Goal: Information Seeking & Learning: Learn about a topic

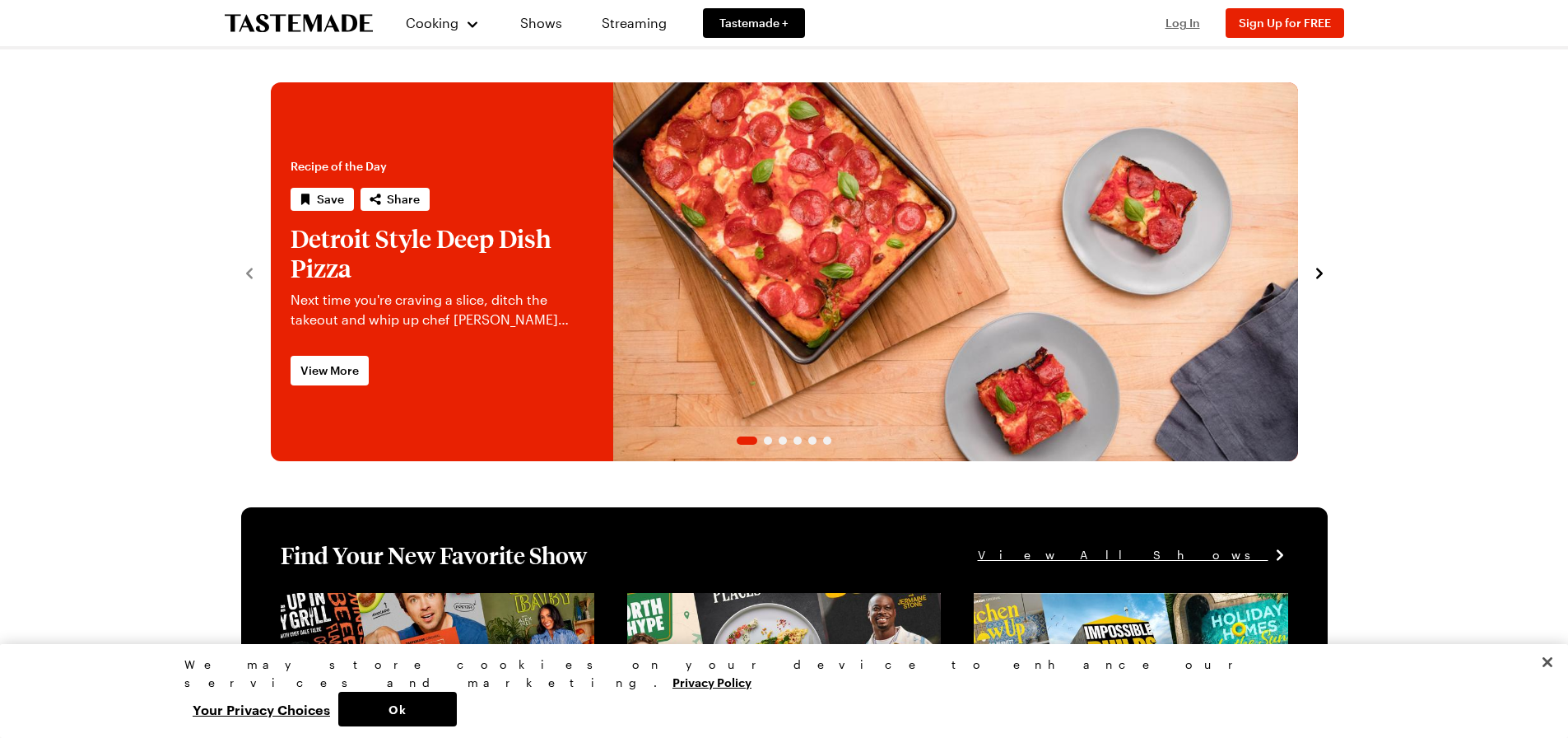
click at [1191, 19] on span "Log In" at bounding box center [1183, 23] width 35 height 14
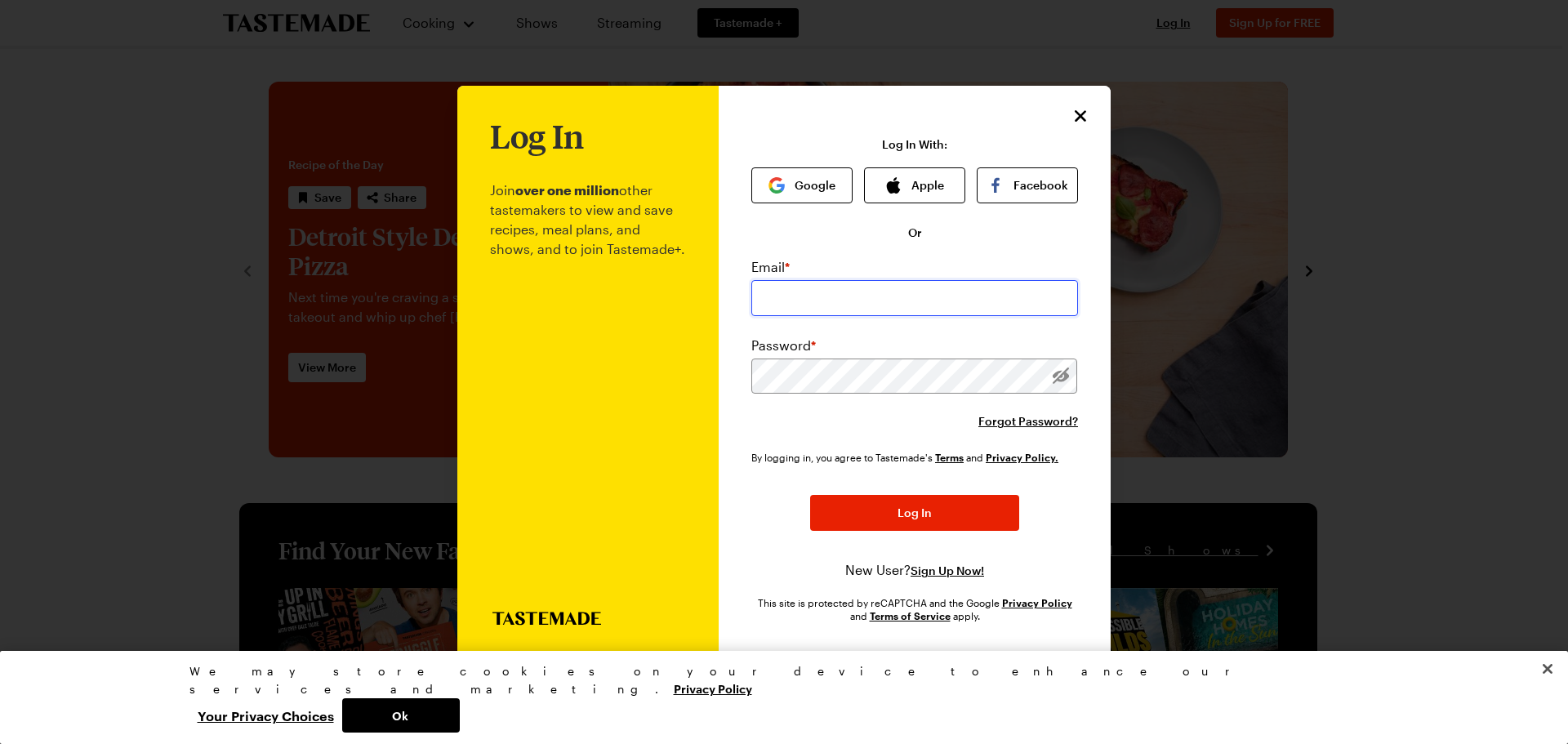
click at [891, 297] on input "email" at bounding box center [914, 297] width 327 height 36
drag, startPoint x: 1340, startPoint y: 265, endPoint x: 1314, endPoint y: 205, distance: 65.4
click at [1340, 265] on div at bounding box center [784, 372] width 1568 height 744
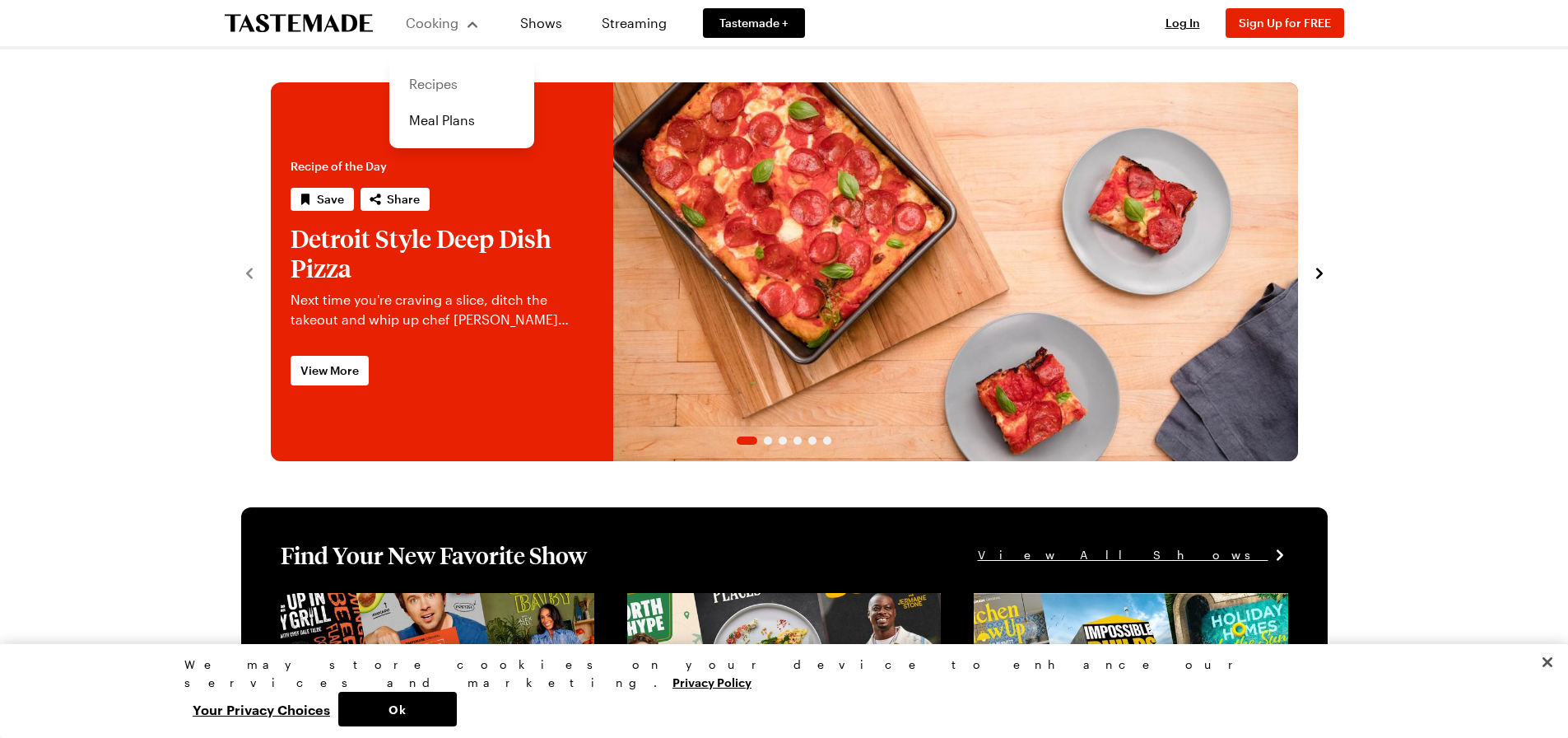
click at [439, 83] on link "Recipes" at bounding box center [462, 84] width 125 height 36
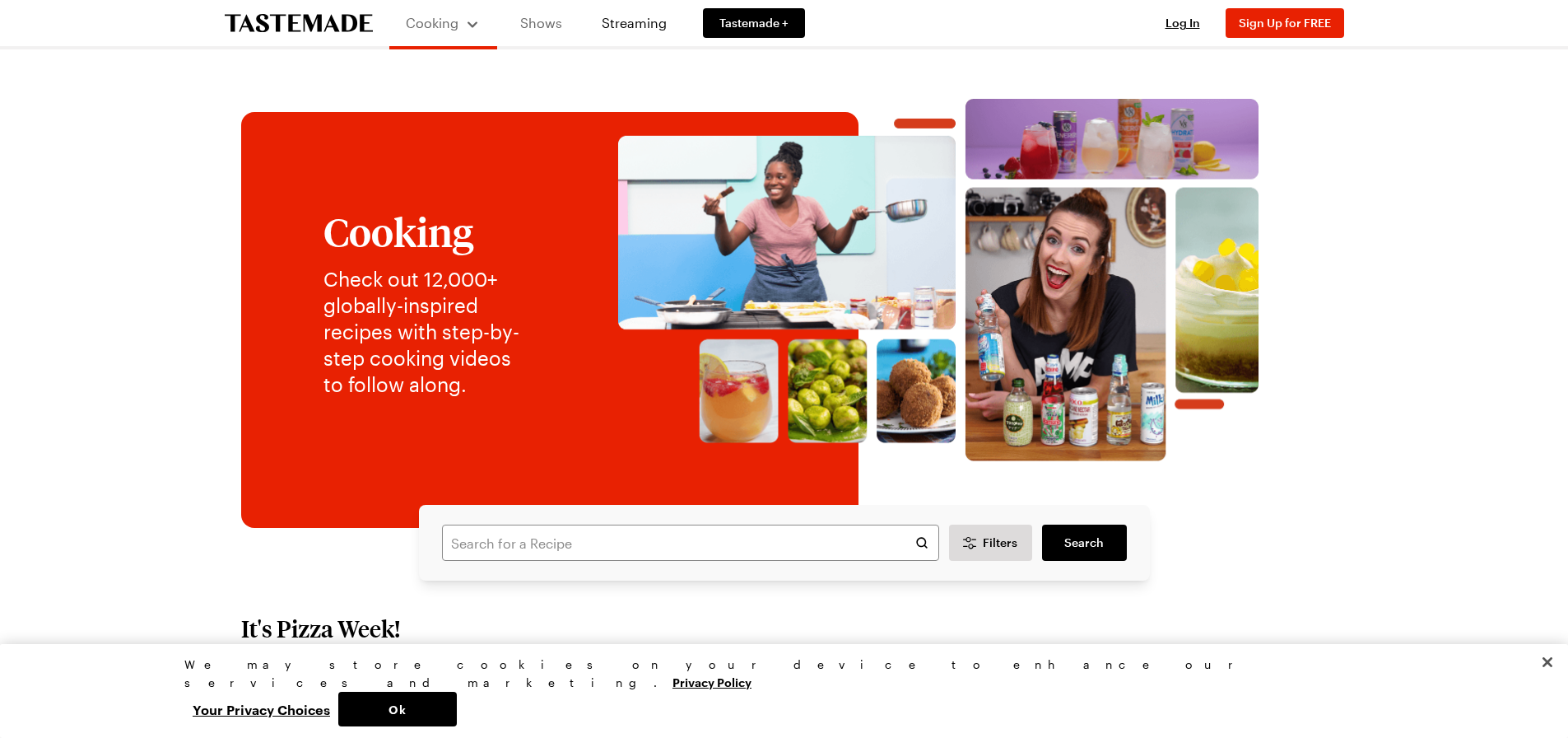
click at [527, 26] on link "Shows" at bounding box center [541, 23] width 75 height 46
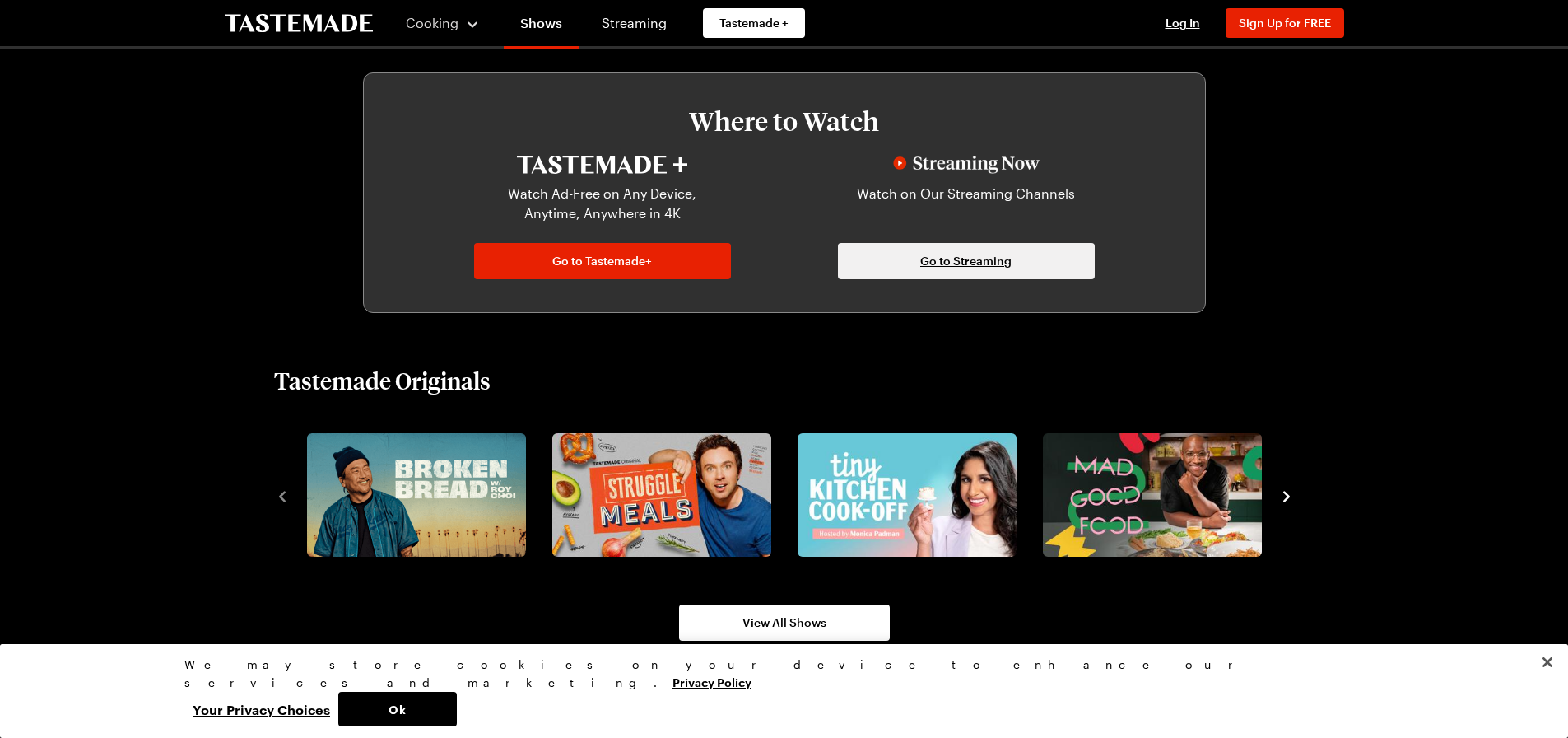
scroll to position [1153, 0]
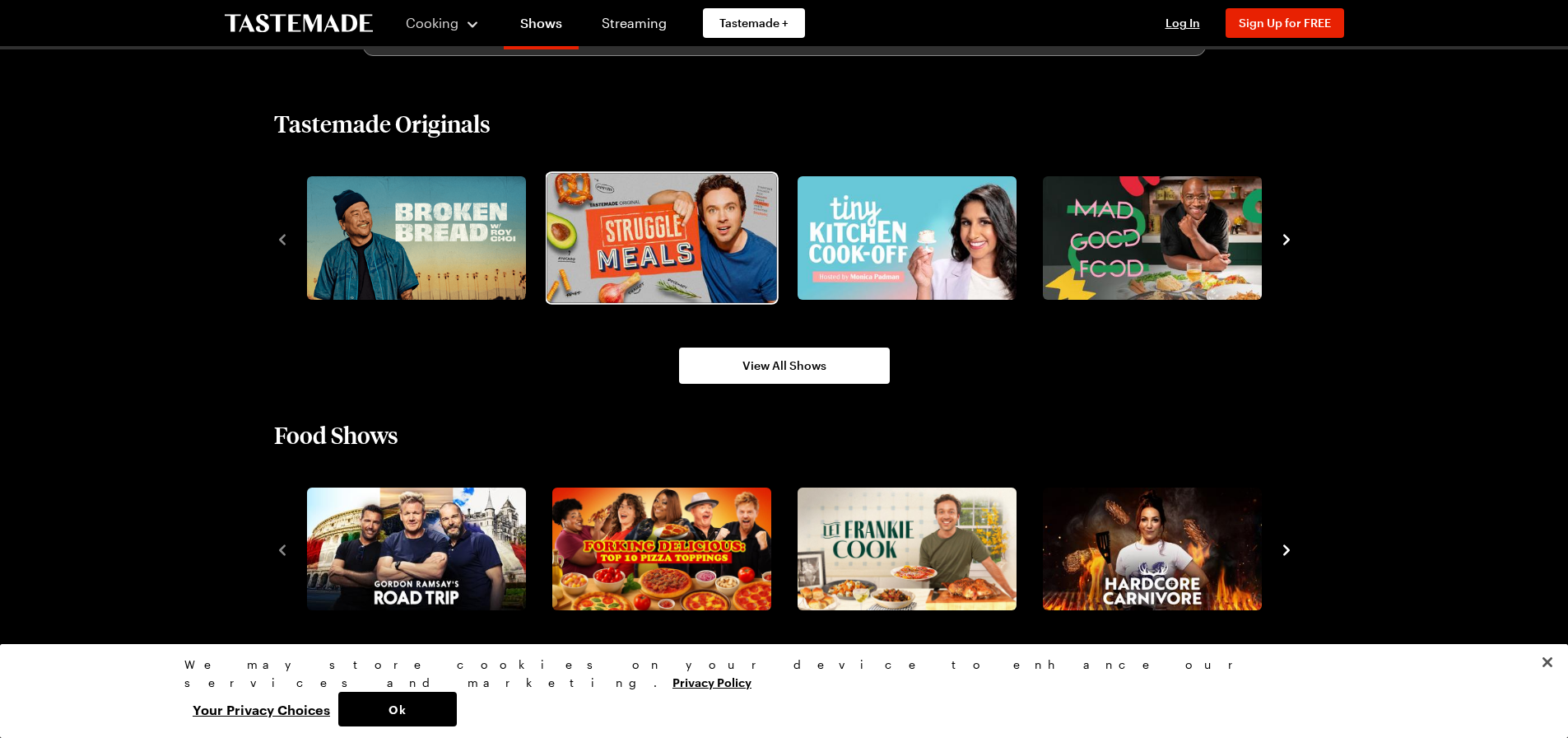
click at [658, 242] on img "2 / 8" at bounding box center [662, 238] width 230 height 129
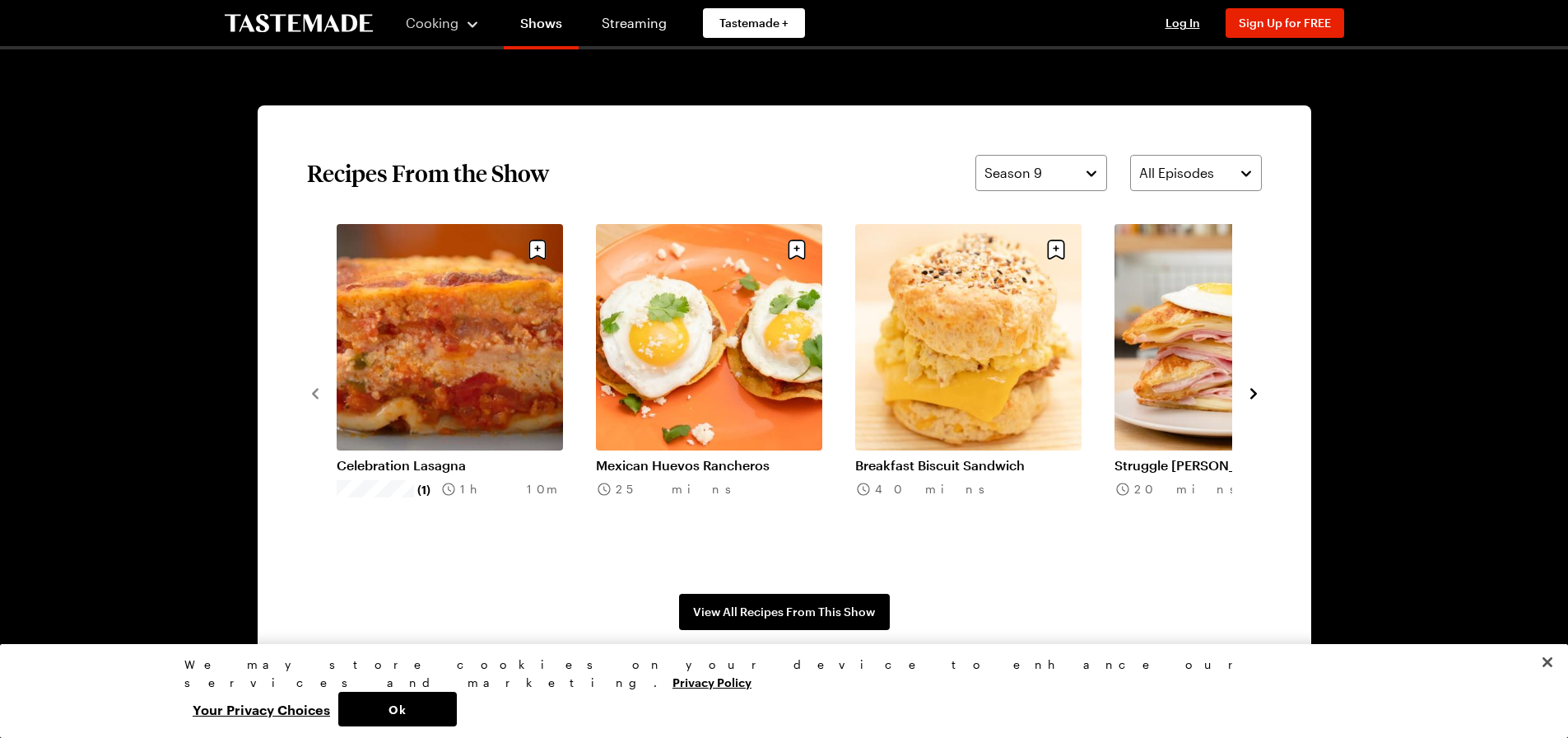
scroll to position [1236, 0]
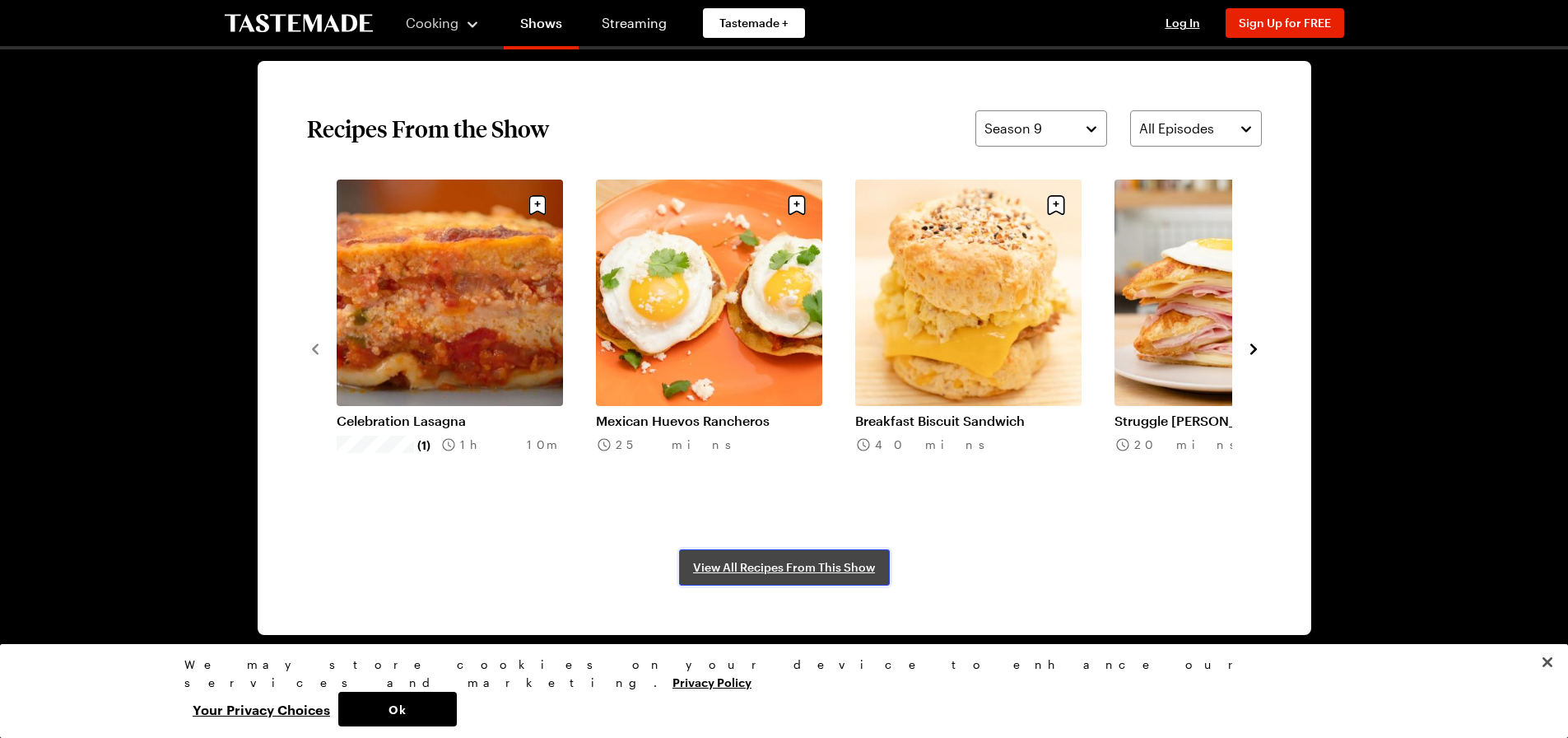
click at [779, 566] on span "View All Recipes From This Show" at bounding box center [783, 567] width 182 height 16
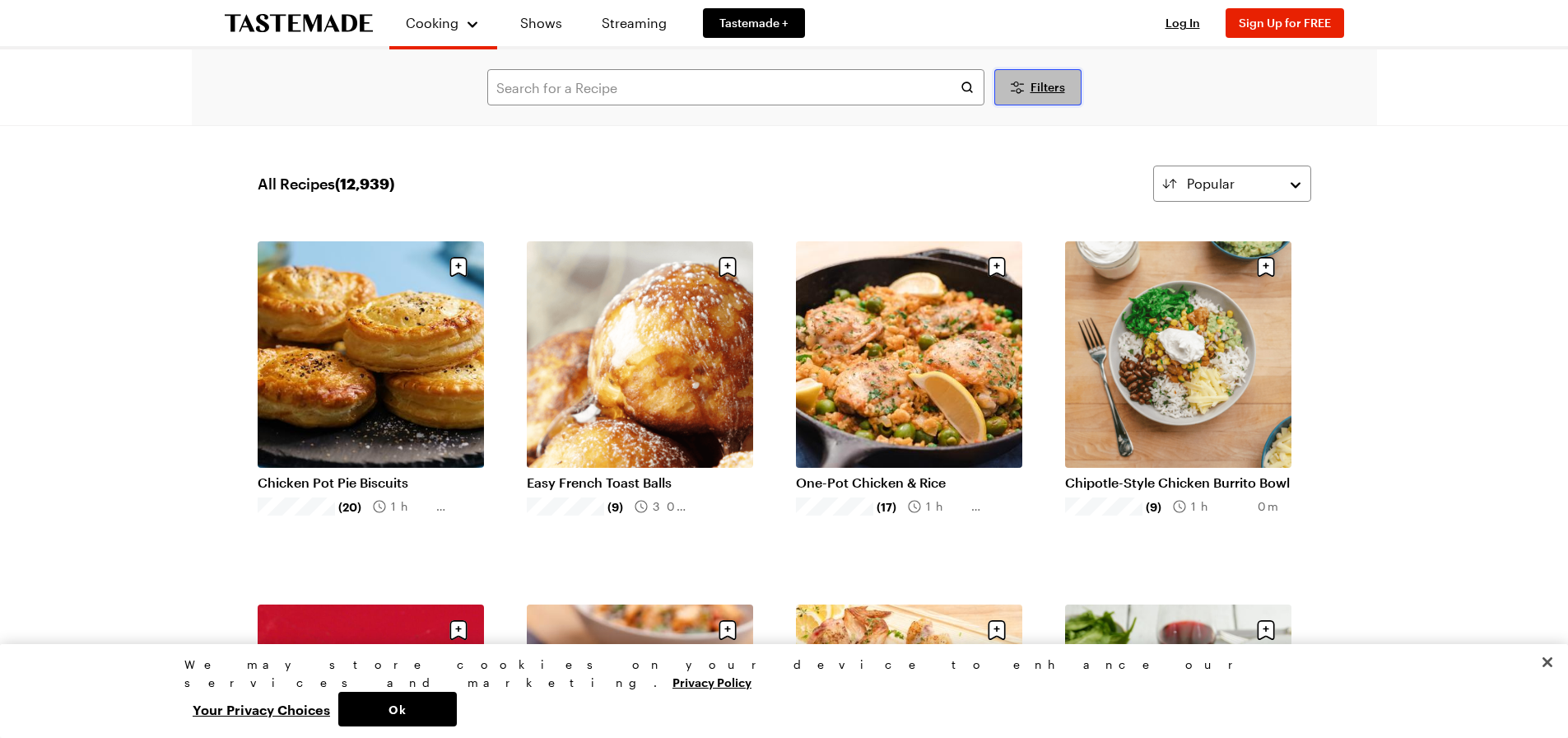
click at [1048, 96] on button "Filters" at bounding box center [1037, 87] width 87 height 36
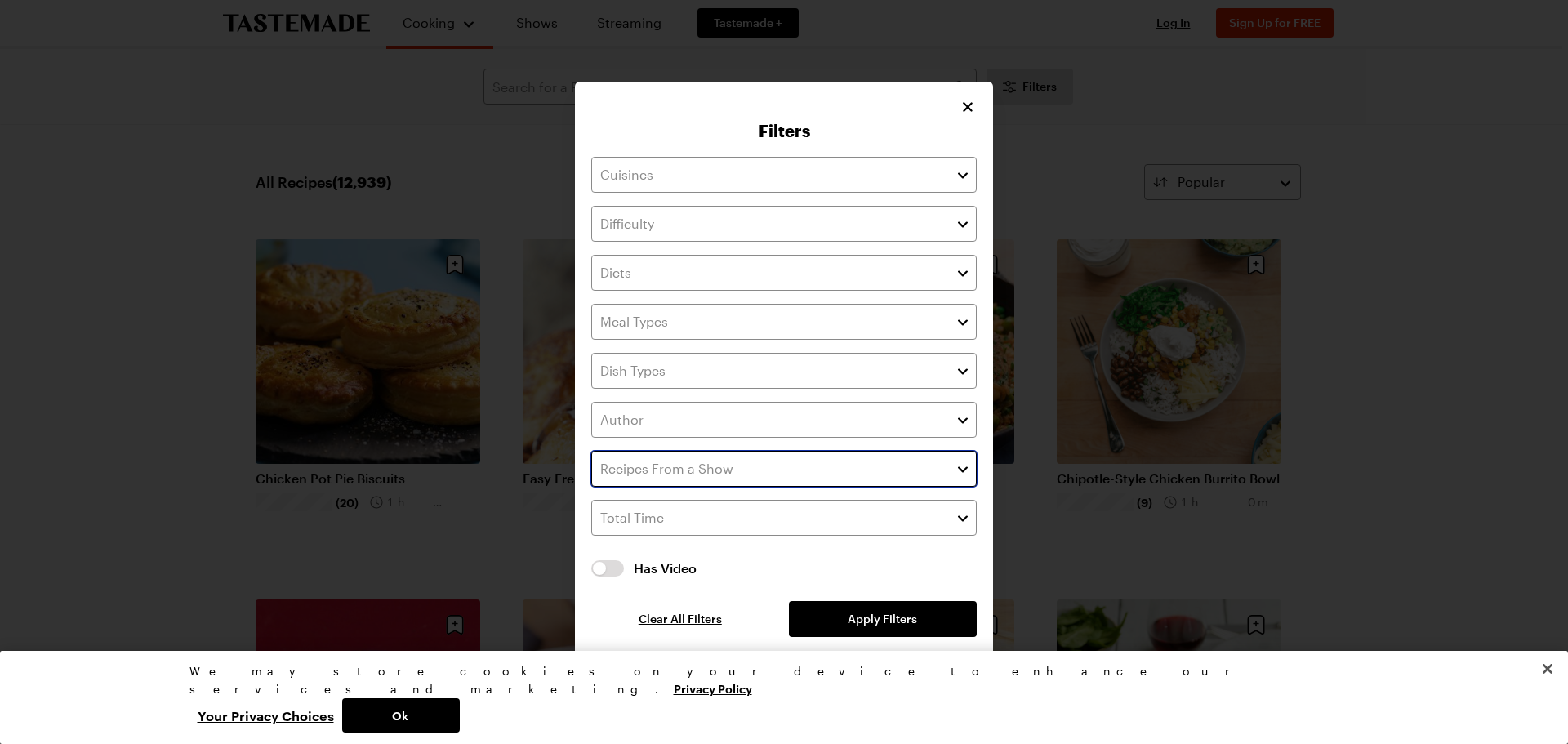
click at [952, 473] on input "text" at bounding box center [784, 468] width 386 height 36
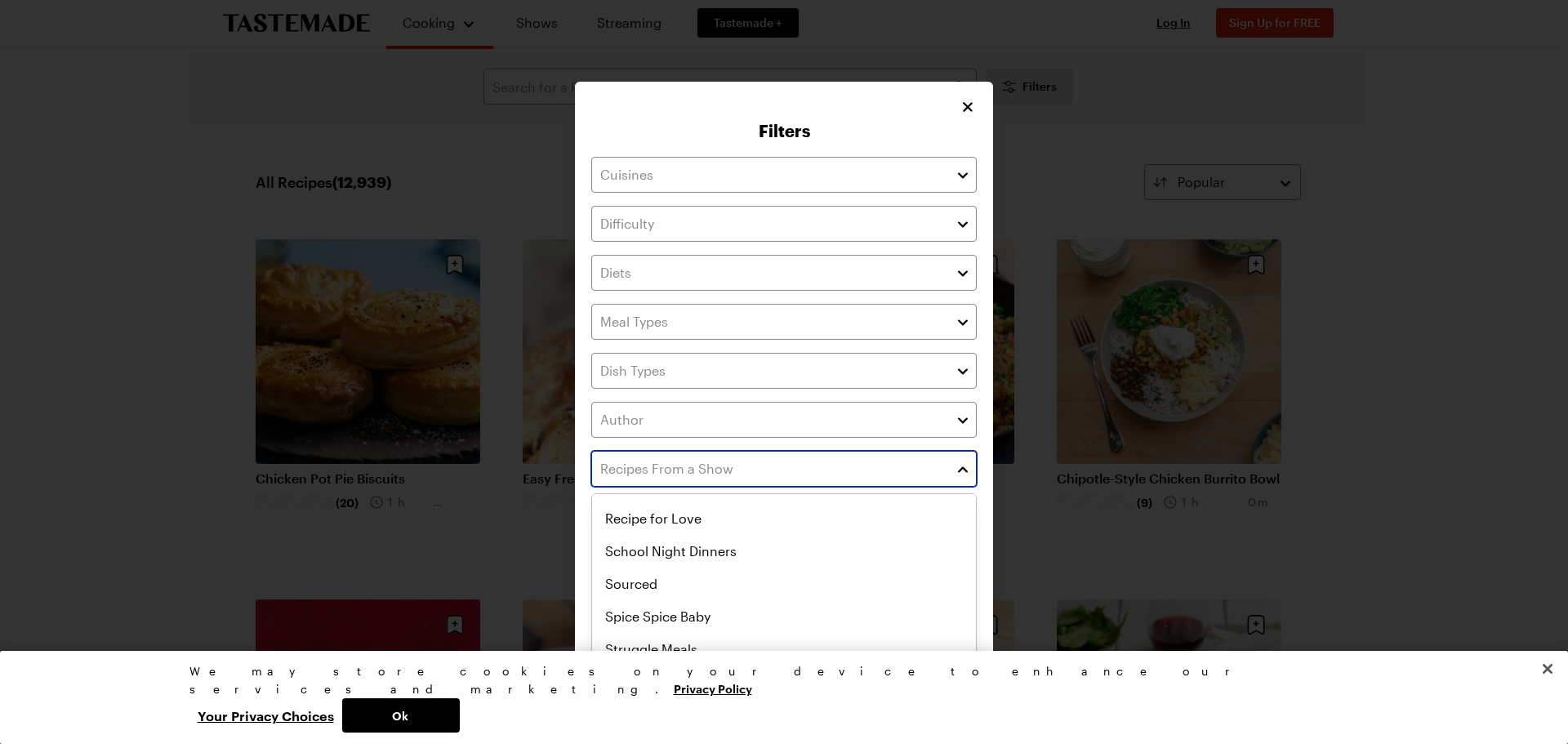
scroll to position [898, 0]
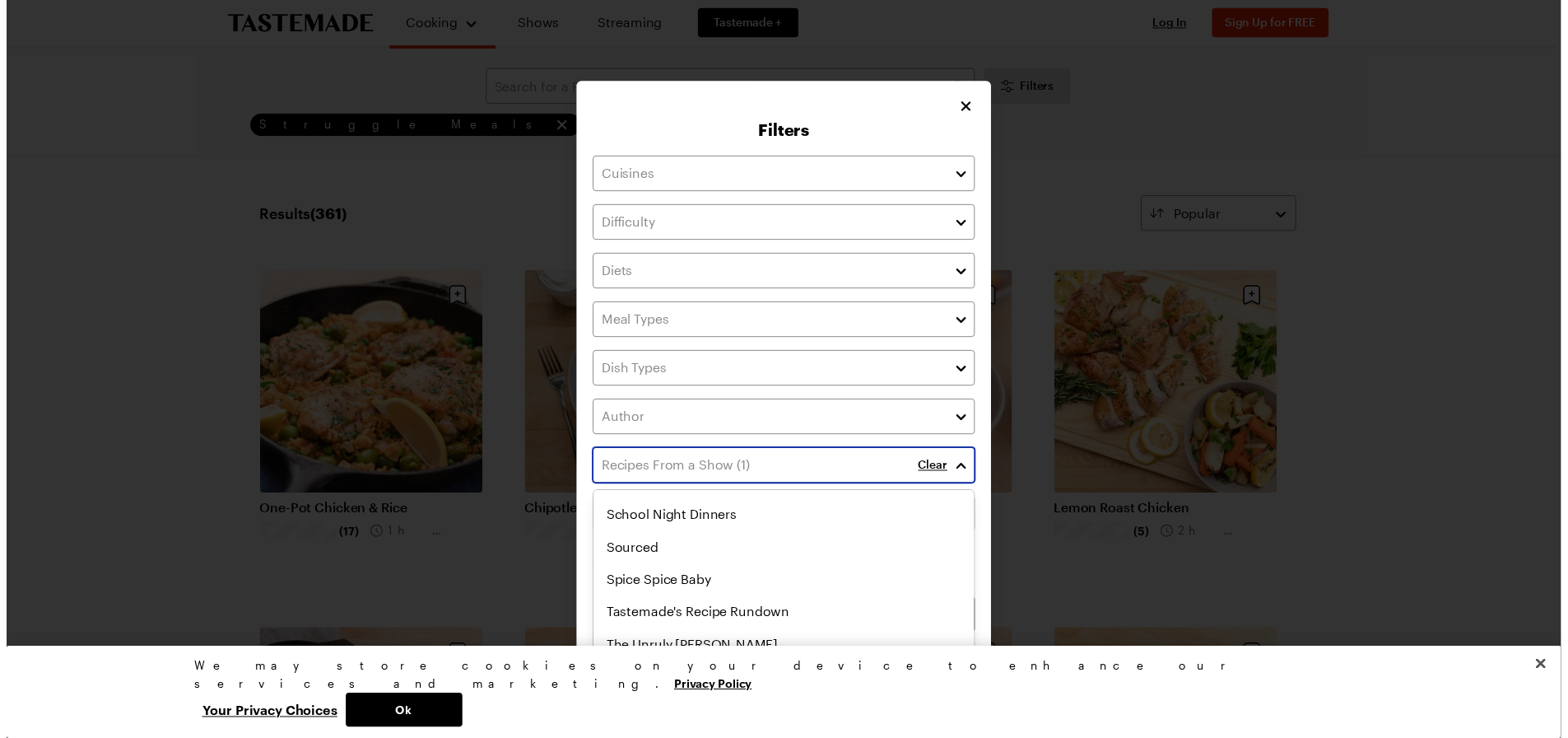
scroll to position [959, 0]
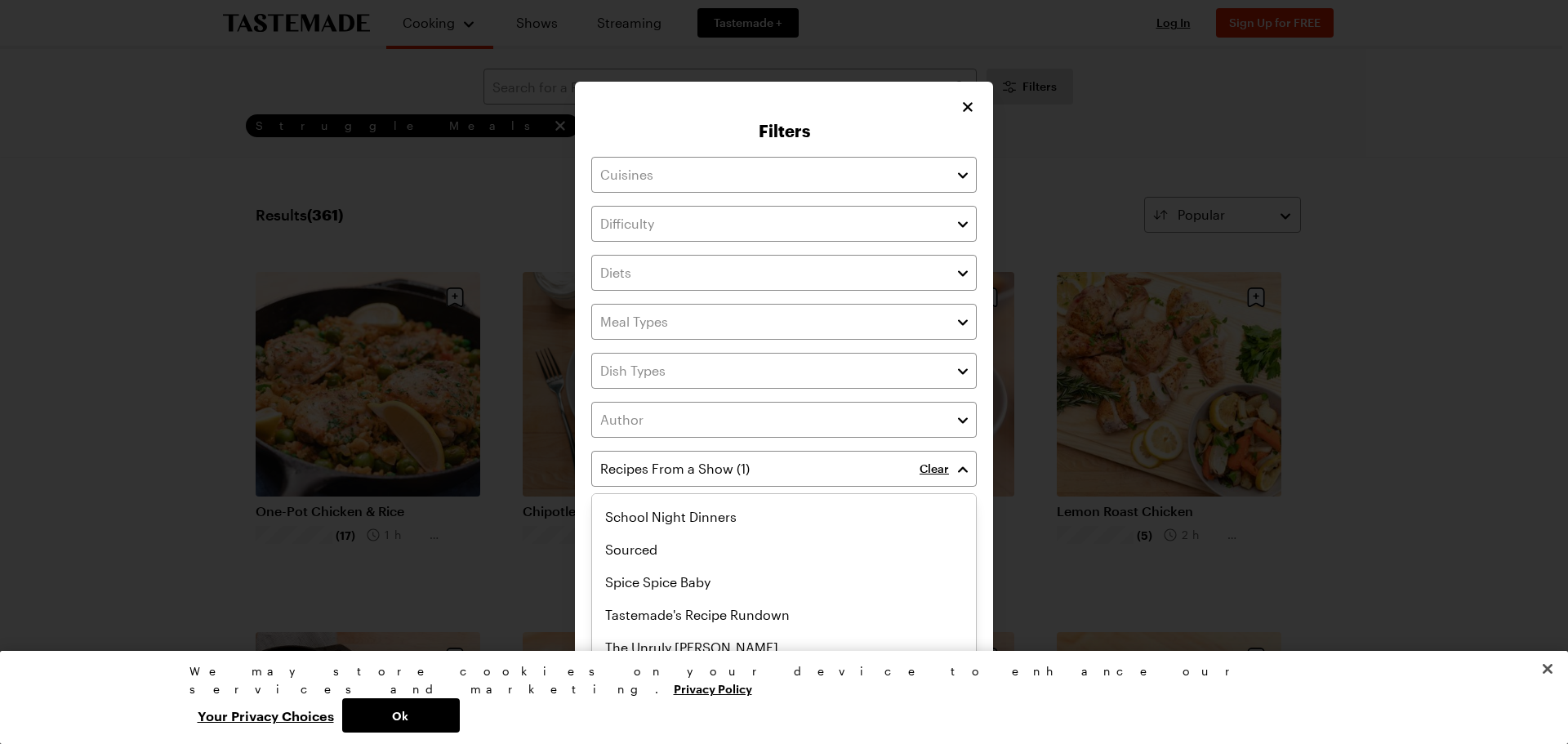
click at [1519, 529] on div "Filters Clear Has Video Has Video Clear All Filters Apply Filters" at bounding box center [784, 372] width 1568 height 744
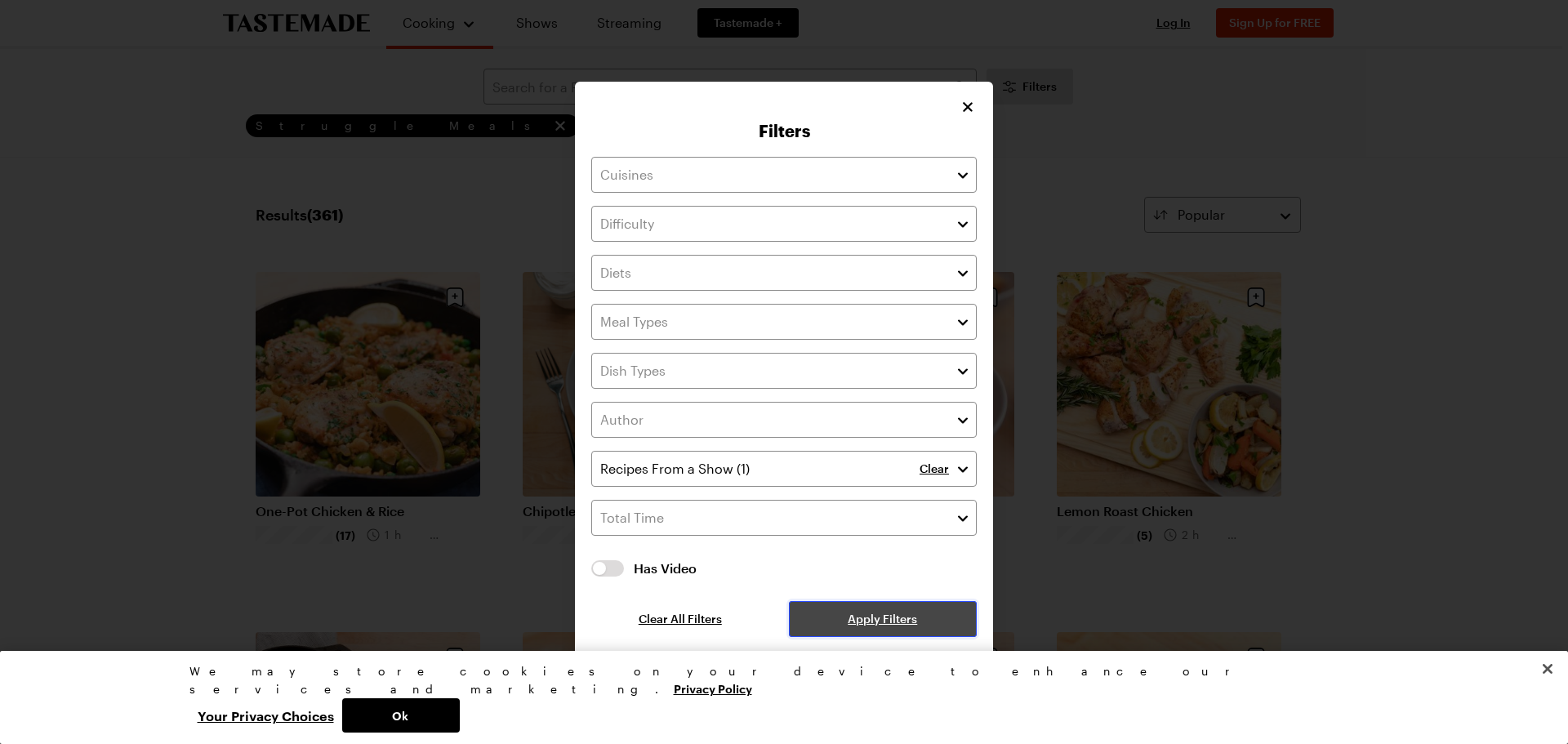
click at [908, 615] on span "Apply Filters" at bounding box center [882, 618] width 70 height 16
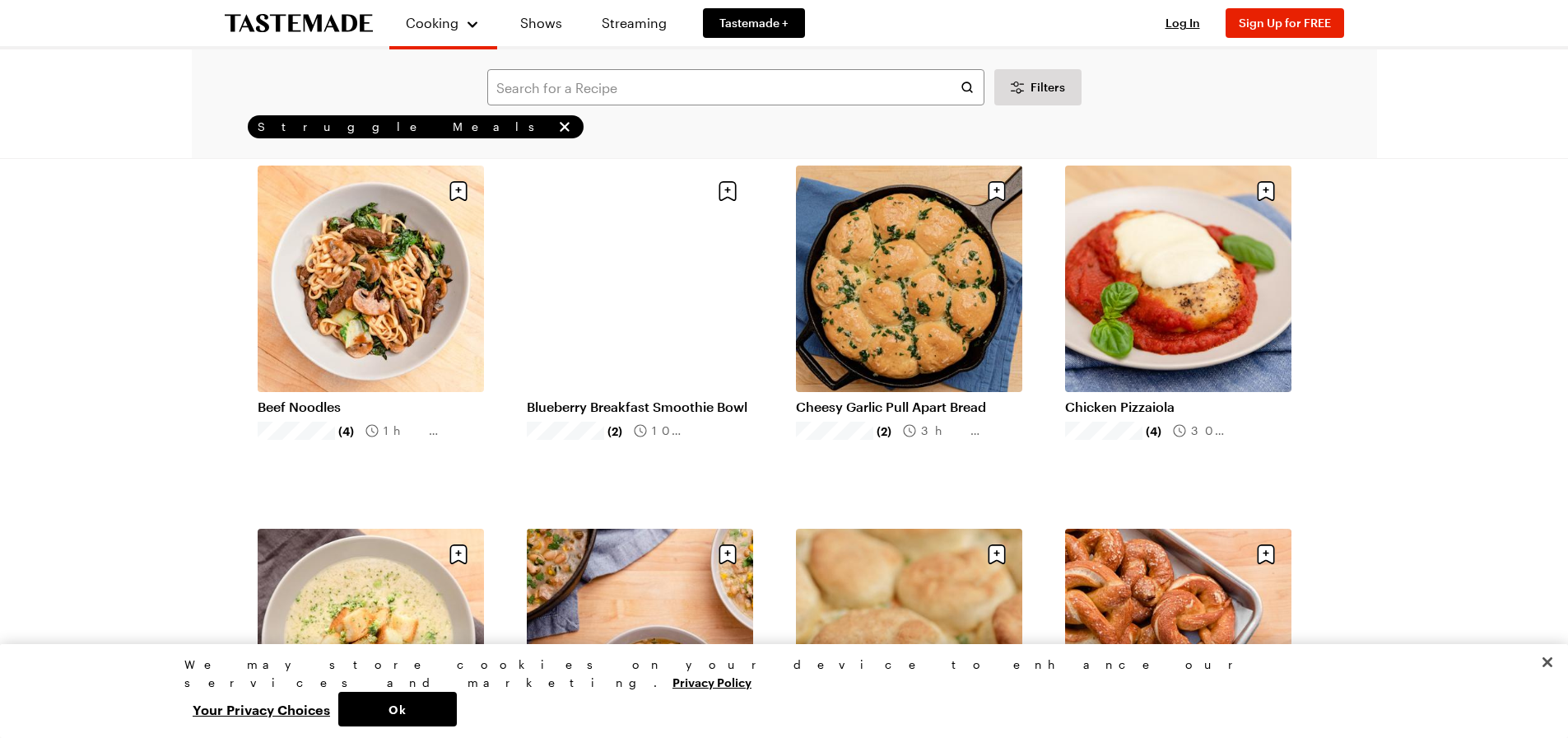
scroll to position [1318, 0]
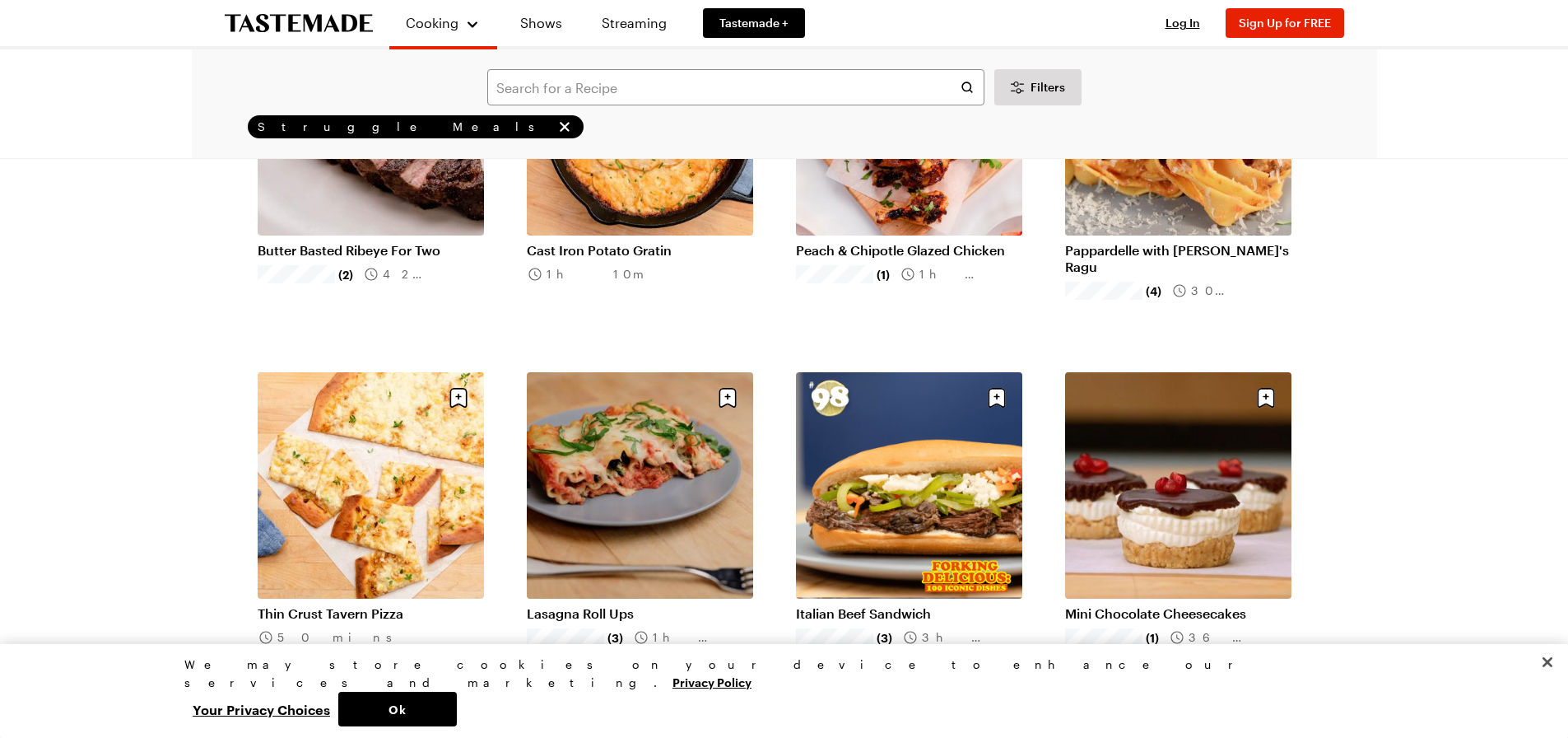
scroll to position [3212, 0]
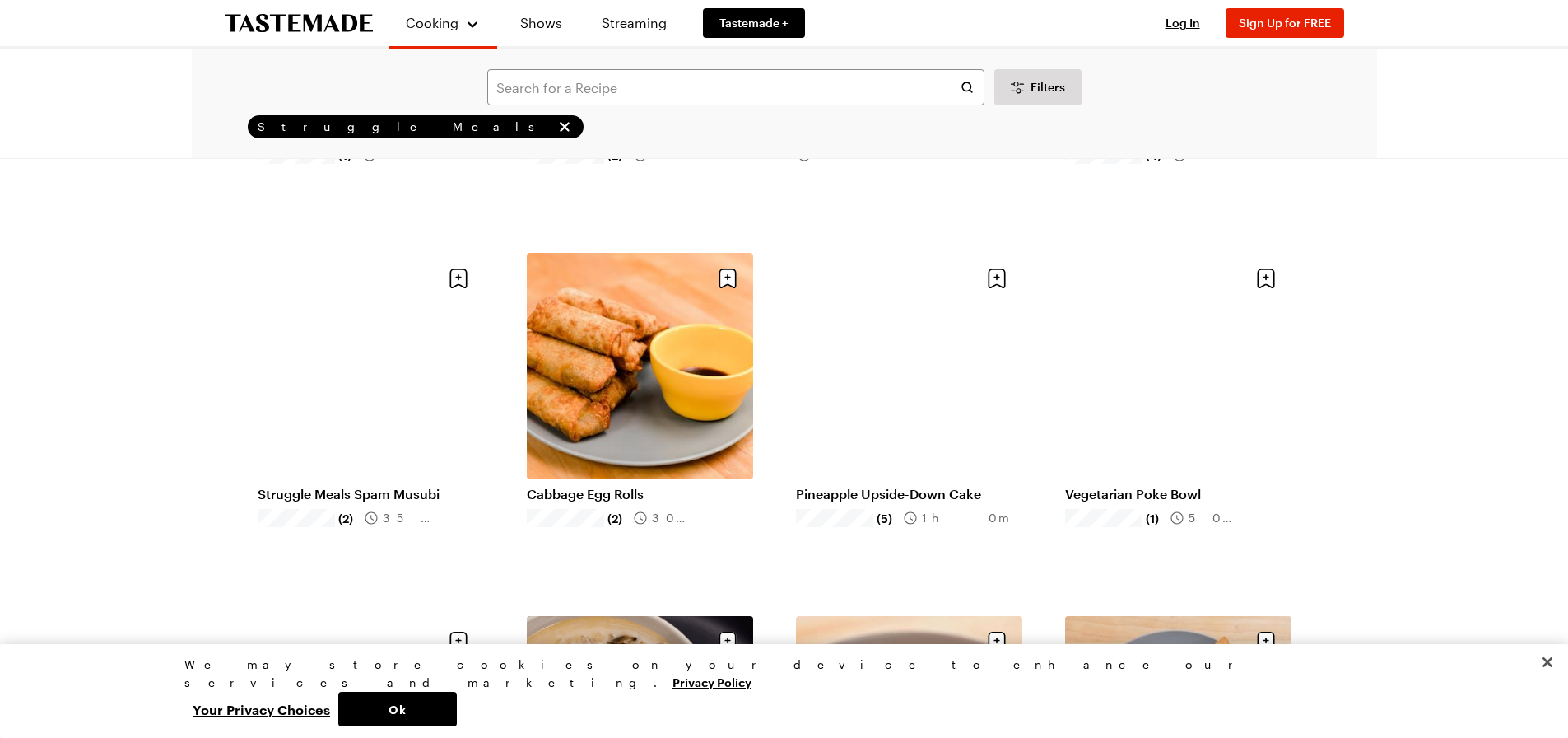
scroll to position [5849, 0]
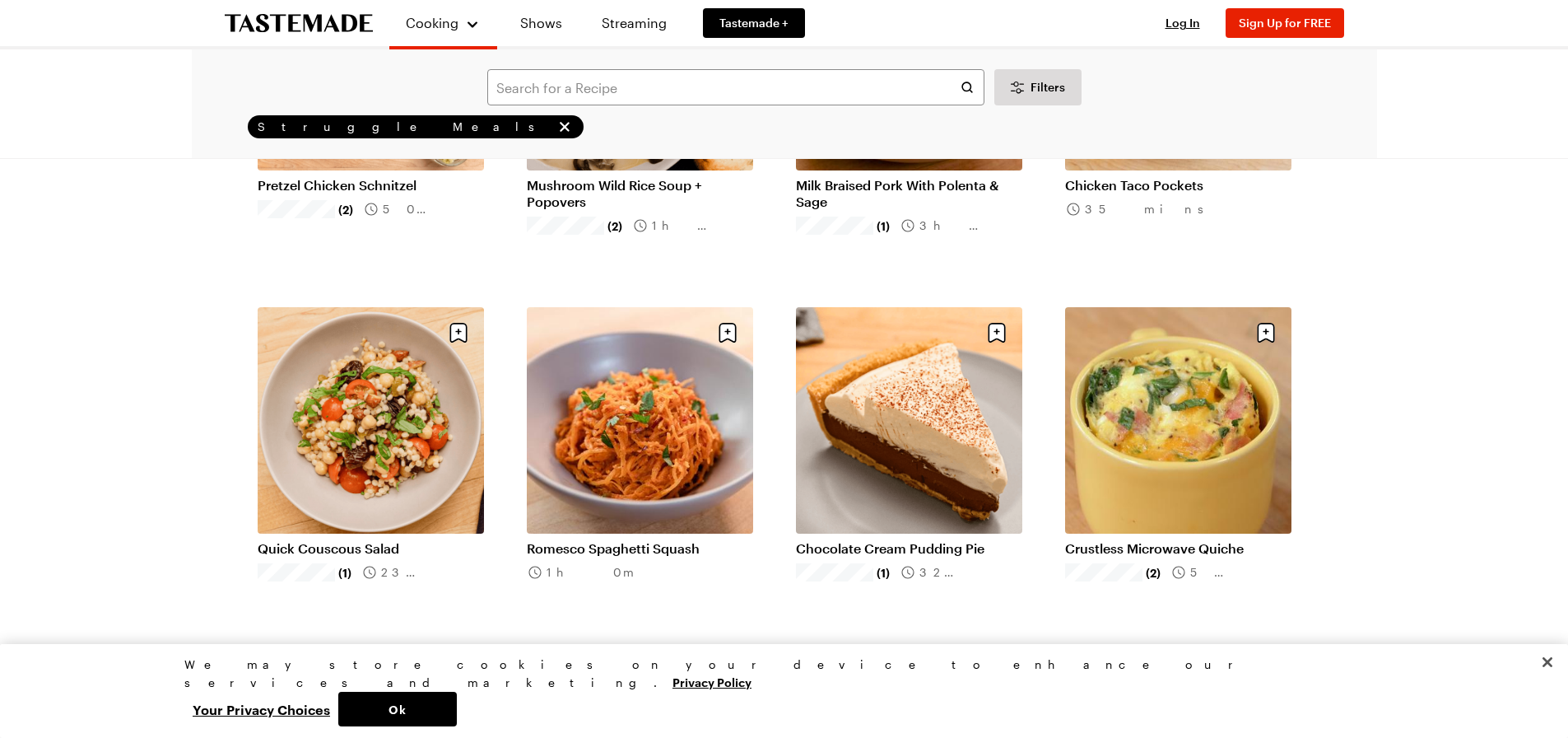
scroll to position [6508, 0]
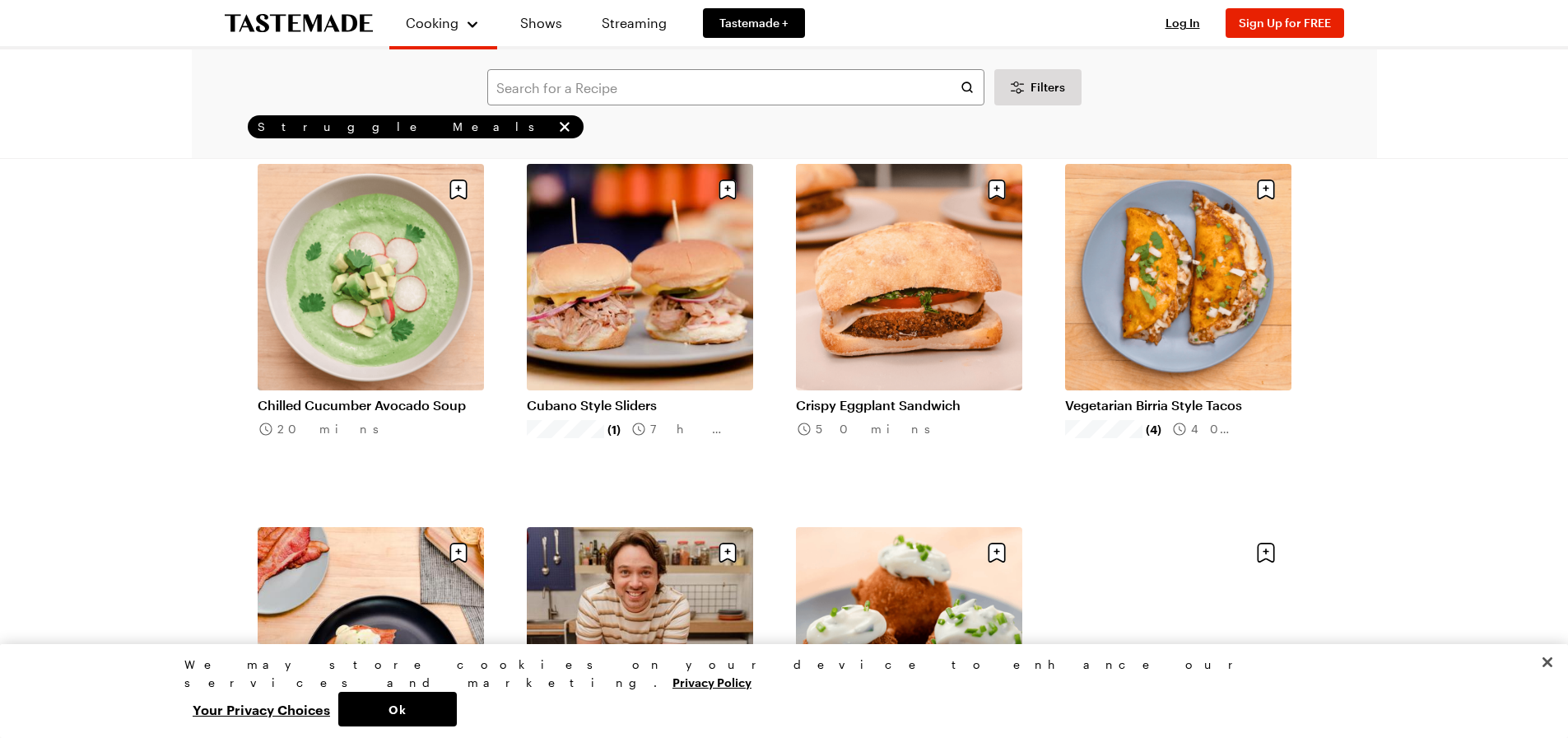
scroll to position [9638, 0]
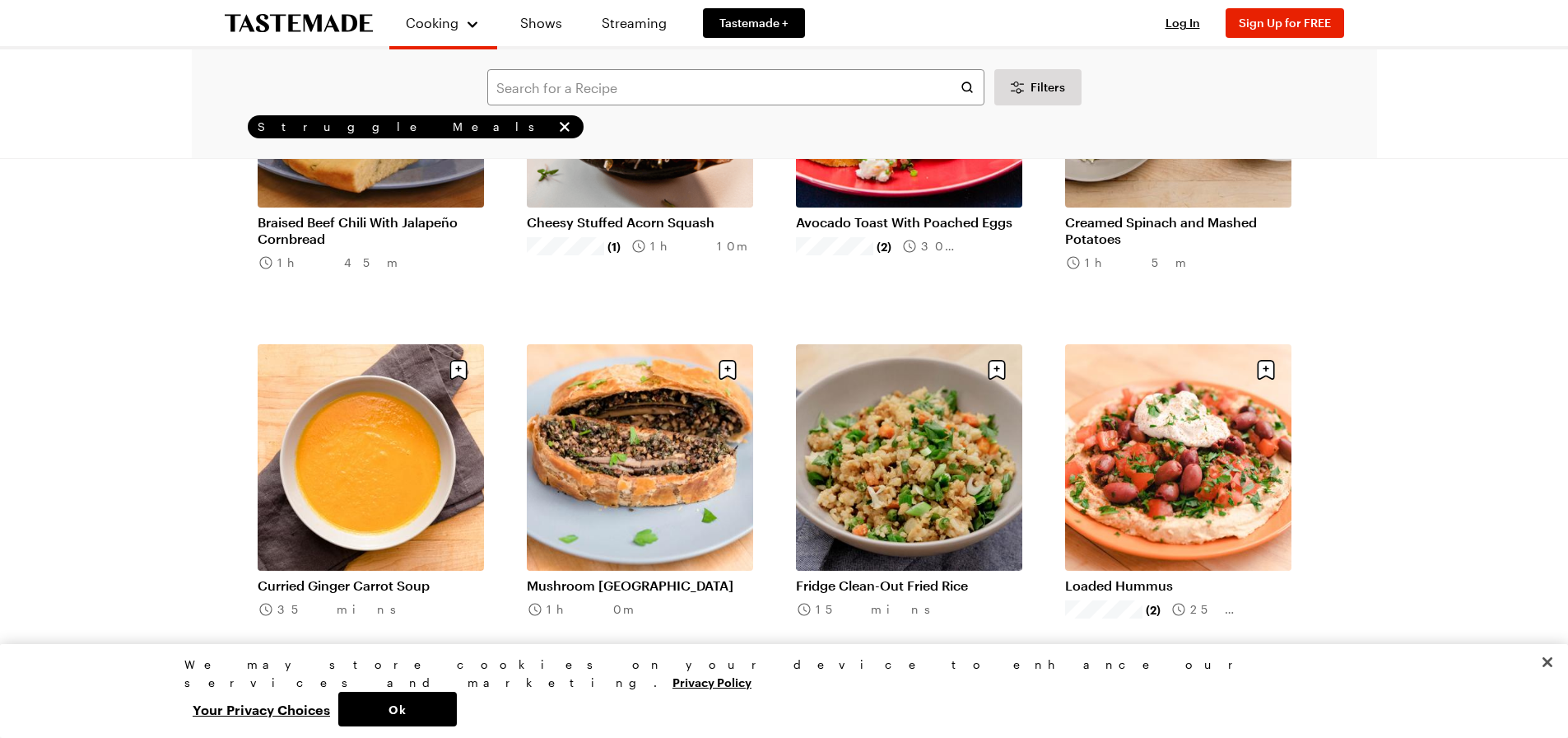
scroll to position [12357, 0]
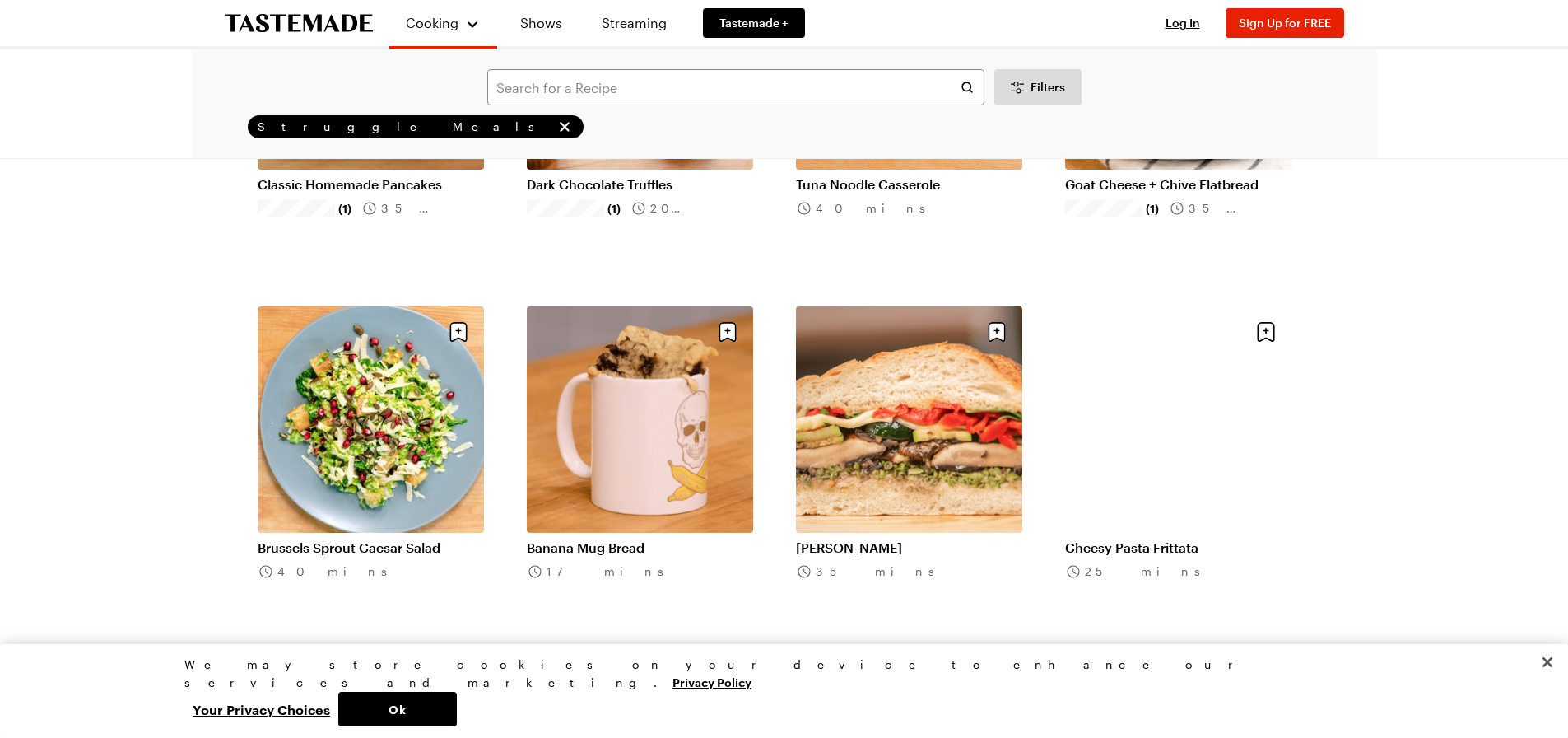
scroll to position [14169, 0]
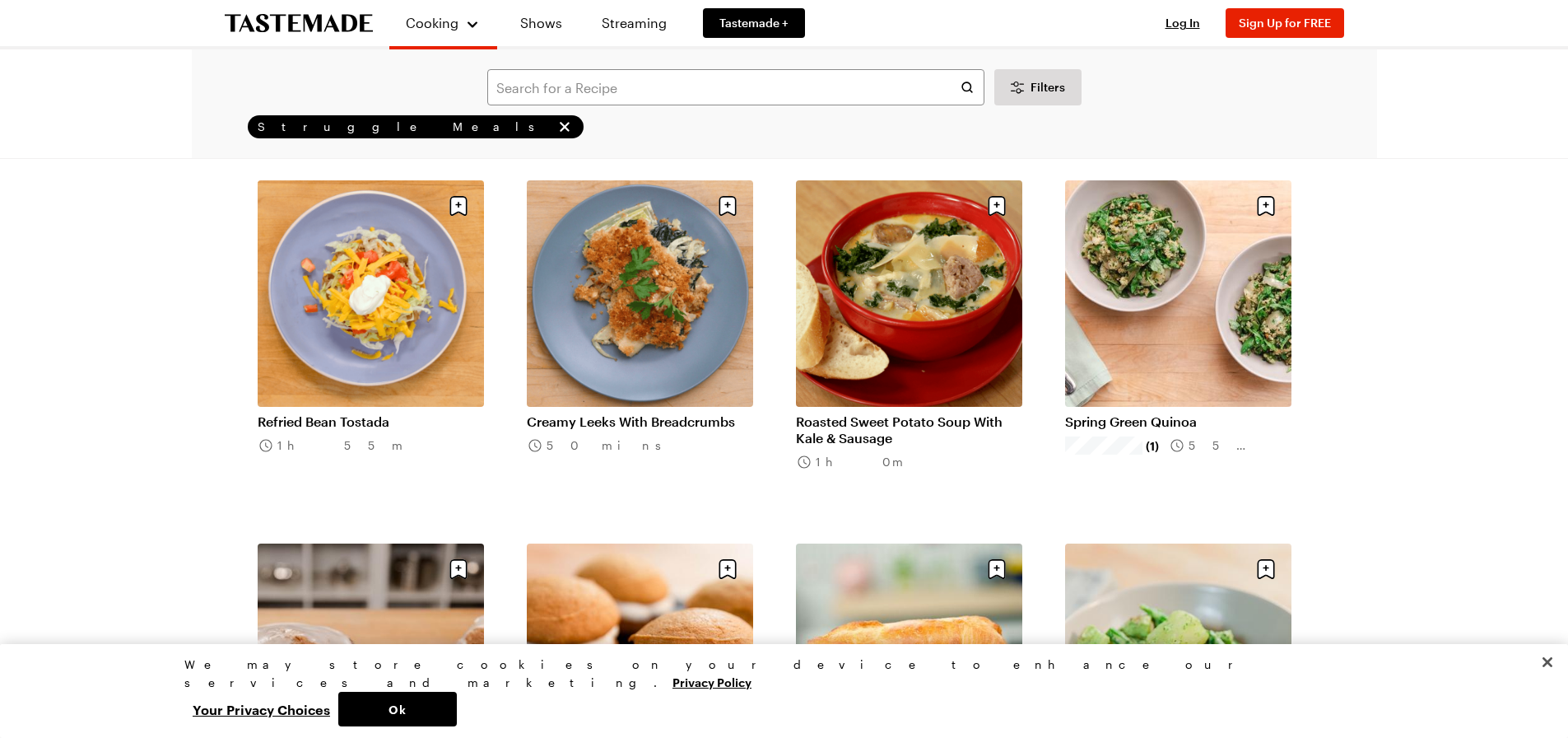
scroll to position [15734, 0]
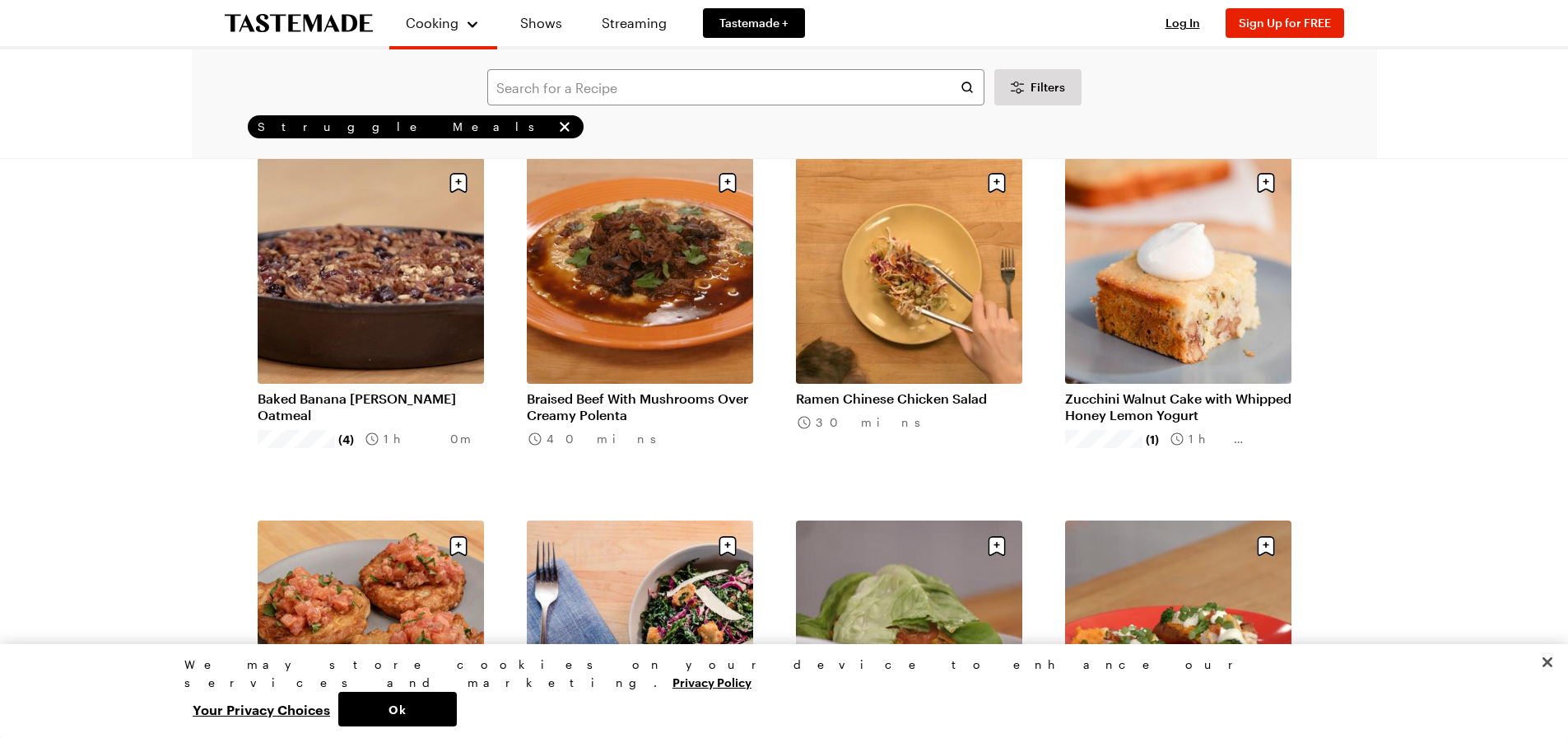
scroll to position [18699, 0]
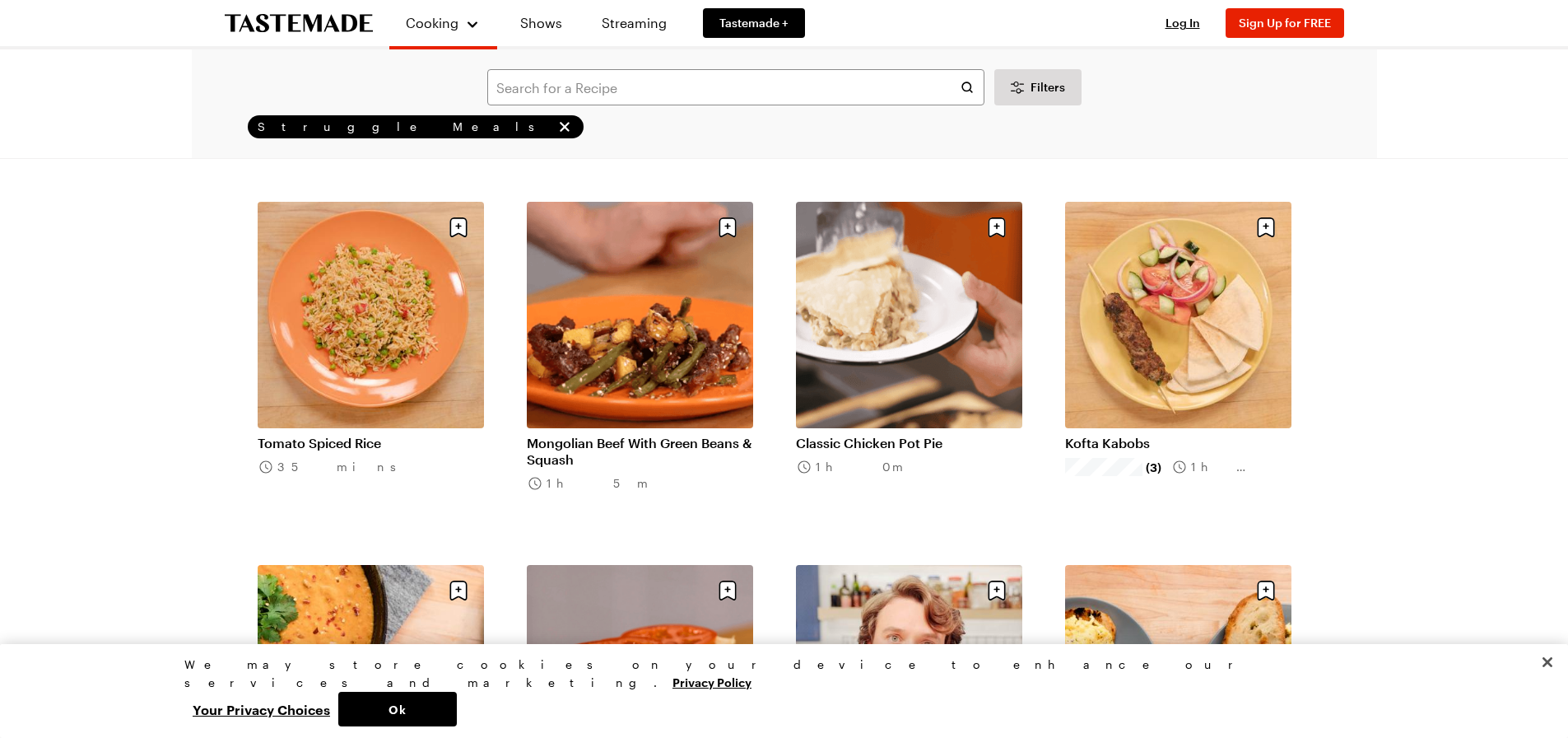
scroll to position [20100, 0]
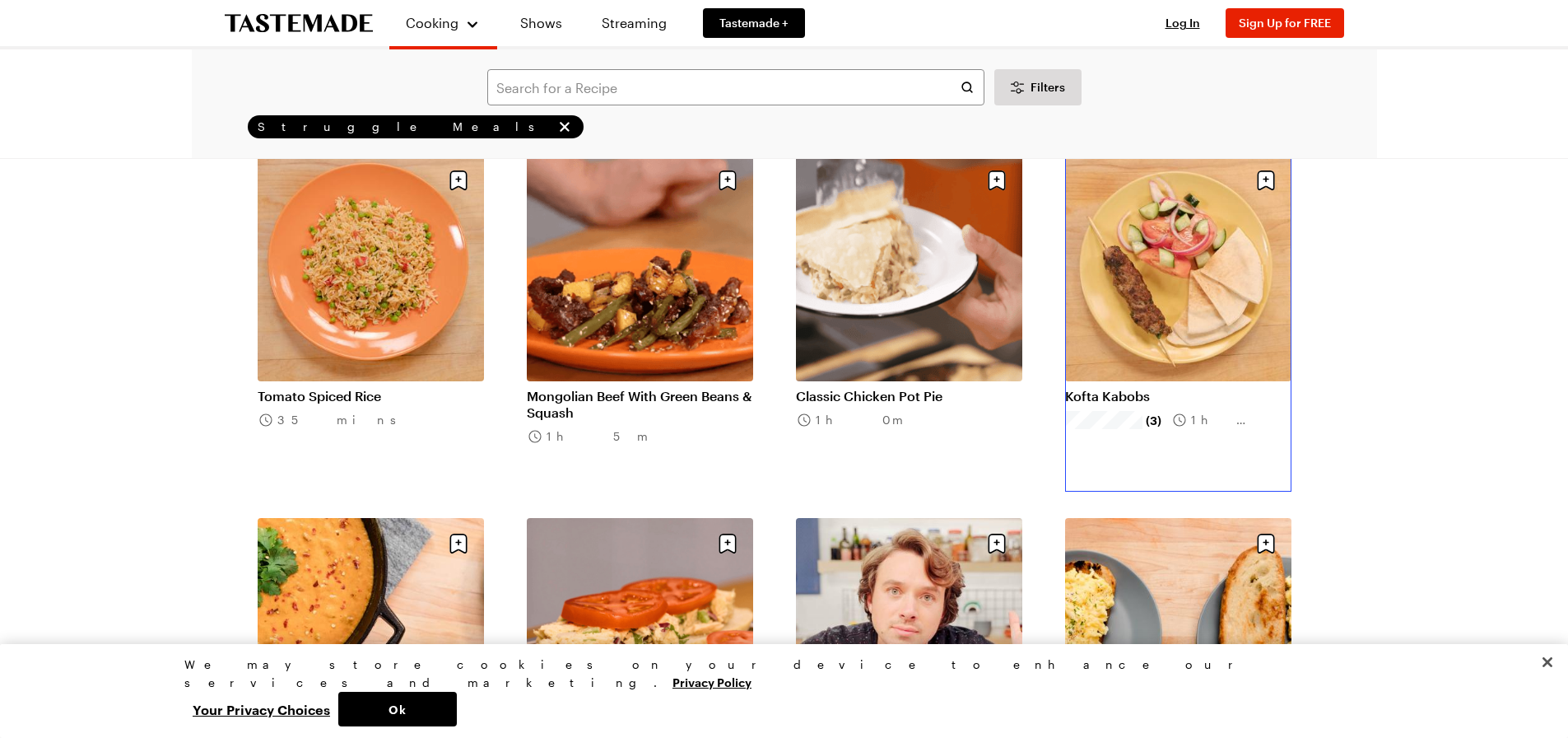
click at [1174, 388] on link "Kofta Kabobs" at bounding box center [1179, 396] width 226 height 16
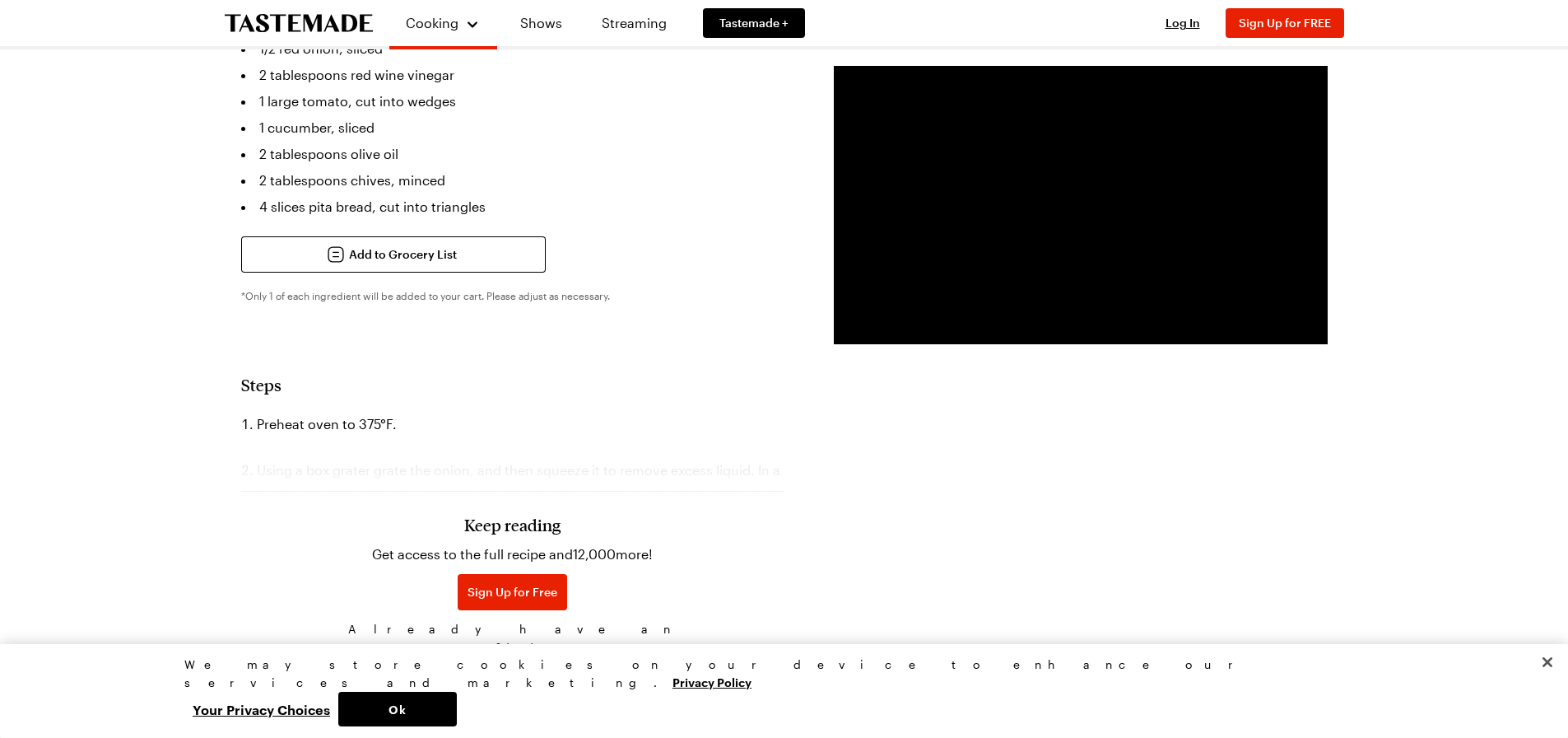
scroll to position [1153, 0]
